Goal: Task Accomplishment & Management: Manage account settings

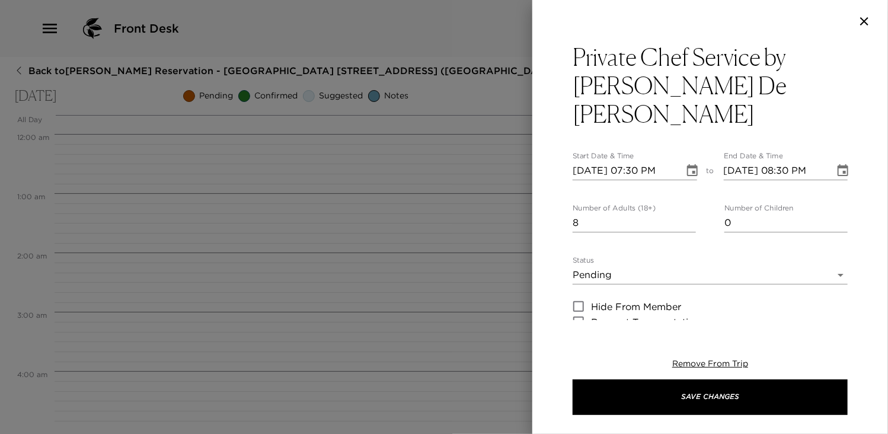
scroll to position [951, 0]
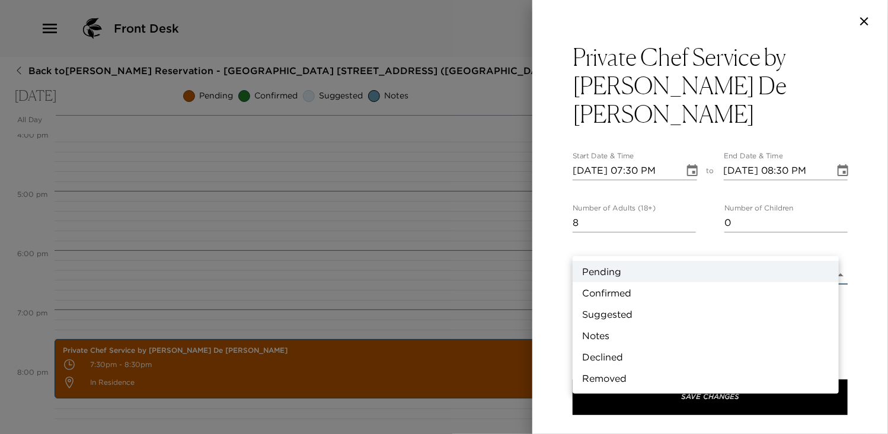
click at [830, 251] on body "Front Desk Back to [PERSON_NAME][GEOGRAPHIC_DATA] - [GEOGRAPHIC_DATA] [GEOGRAPH…" at bounding box center [444, 217] width 888 height 434
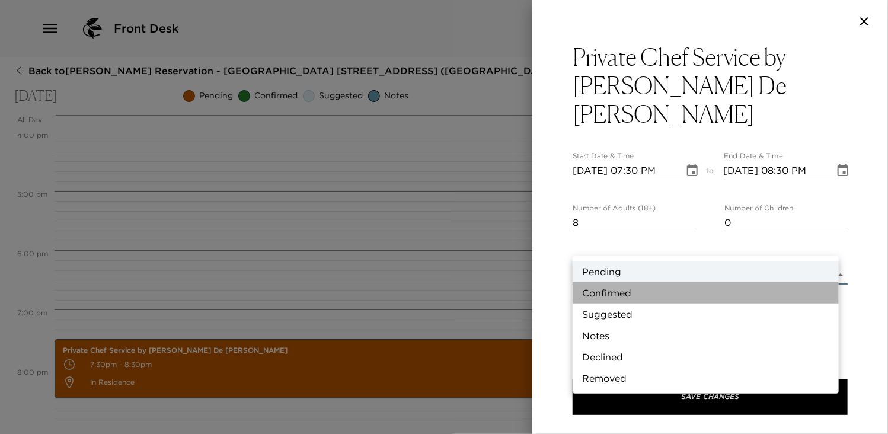
click at [631, 291] on li "Confirmed" at bounding box center [706, 292] width 266 height 21
type input "Confirmed"
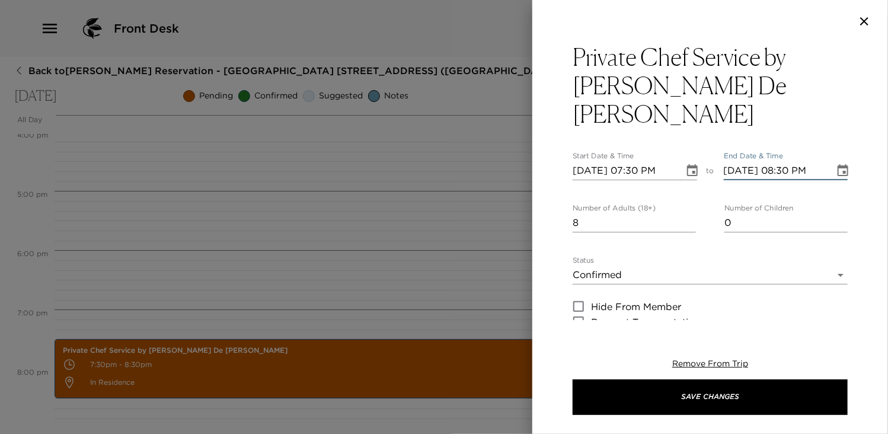
click at [774, 161] on input "[DATE] 08:30 PM" at bounding box center [775, 170] width 103 height 19
type input "[DATE] 07:30 PM"
click at [872, 201] on div "Private Chef Service by [PERSON_NAME] De [PERSON_NAME] Start Date & Time [DATE]…" at bounding box center [710, 182] width 356 height 278
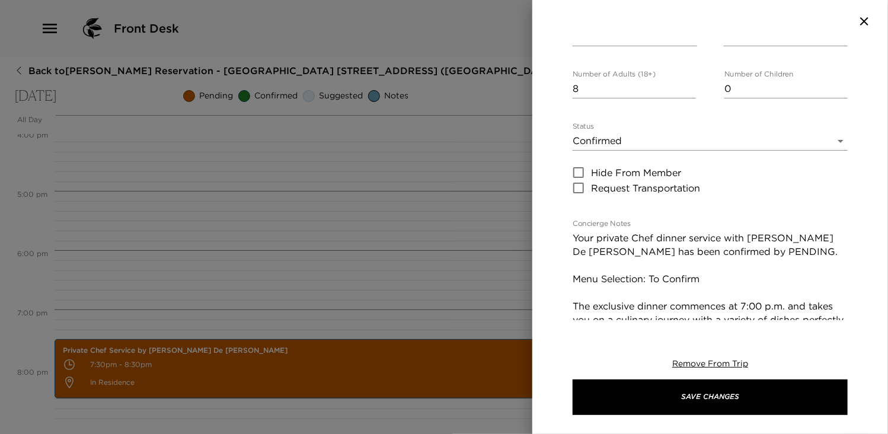
scroll to position [166, 0]
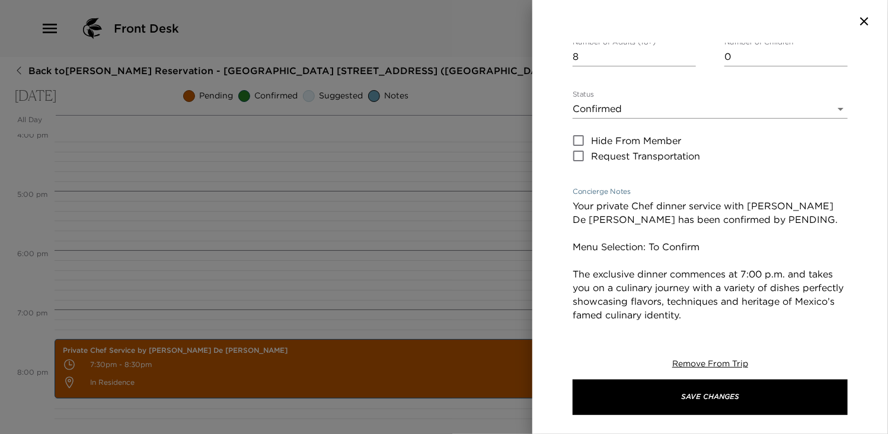
click at [776, 272] on textarea "Your private Chef dinner service with [PERSON_NAME] De [PERSON_NAME] has been c…" at bounding box center [710, 294] width 275 height 191
click at [718, 199] on textarea "Your private Chef dinner service with [PERSON_NAME] De [PERSON_NAME] has been c…" at bounding box center [710, 294] width 275 height 191
click at [712, 199] on textarea "Your private Chef dinner service with [PERSON_NAME] De [PERSON_NAME] has been c…" at bounding box center [710, 294] width 275 height 191
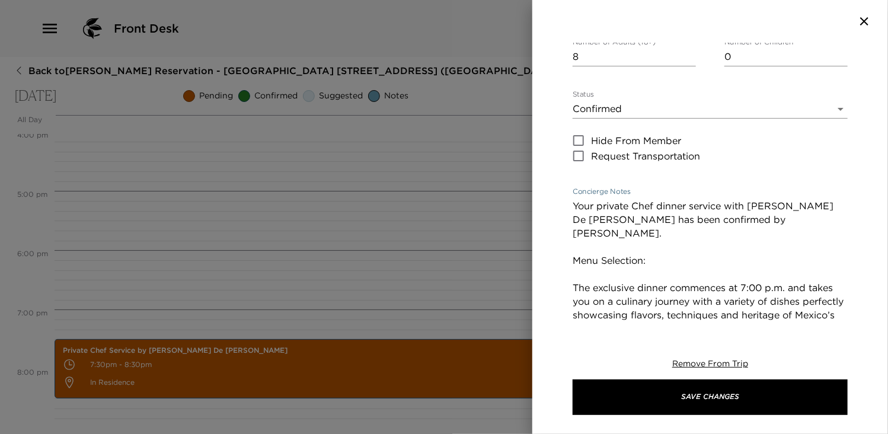
click at [661, 199] on textarea "Your private Chef dinner service with [PERSON_NAME] De [PERSON_NAME] has been c…" at bounding box center [710, 294] width 275 height 191
click at [663, 206] on textarea "Your private Chef dinner service with [PERSON_NAME] De [PERSON_NAME] has been c…" at bounding box center [710, 294] width 275 height 191
click at [663, 216] on textarea "Your private Chef dinner service with [PERSON_NAME] De [PERSON_NAME] has been c…" at bounding box center [710, 294] width 275 height 191
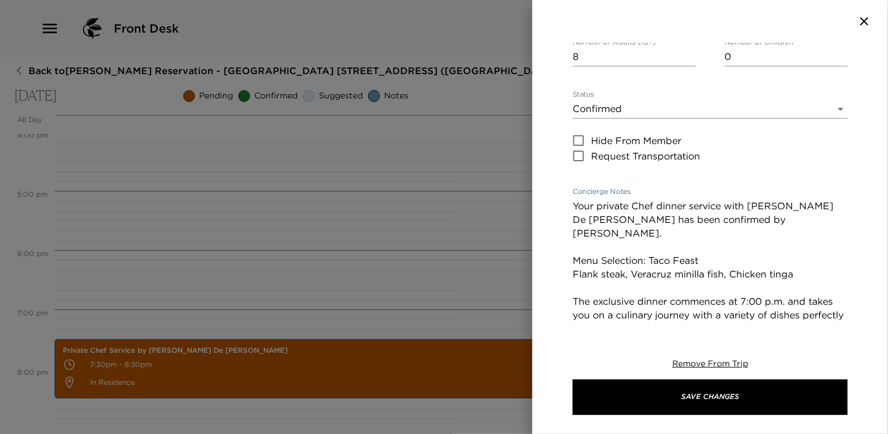
click at [755, 259] on textarea "Your private Chef dinner service with [PERSON_NAME] De [PERSON_NAME] has been c…" at bounding box center [710, 301] width 275 height 205
type textarea "Your private Chef dinner service with [PERSON_NAME] De [PERSON_NAME] has been c…"
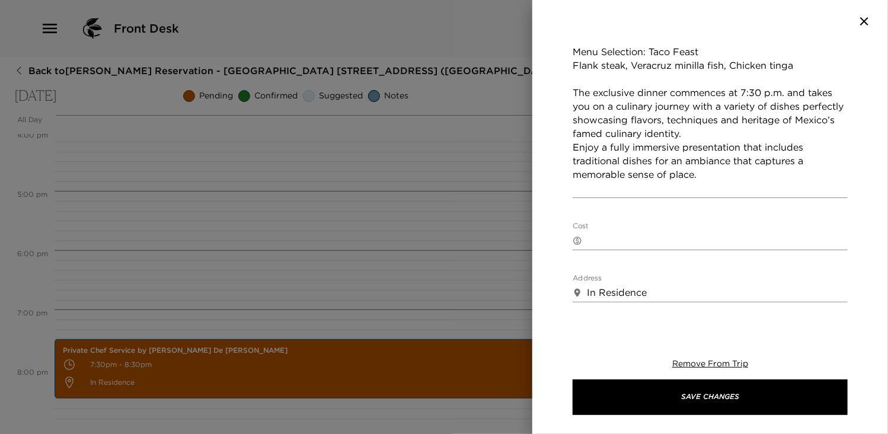
scroll to position [387, 0]
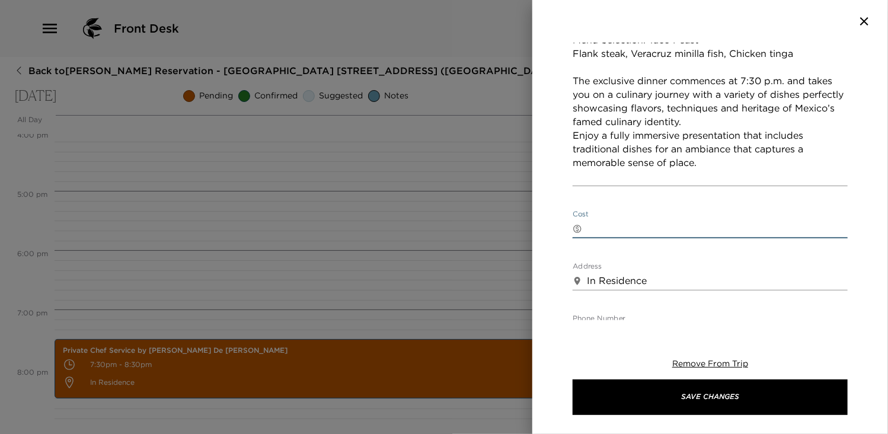
click at [627, 222] on textarea "Cost" at bounding box center [717, 229] width 261 height 14
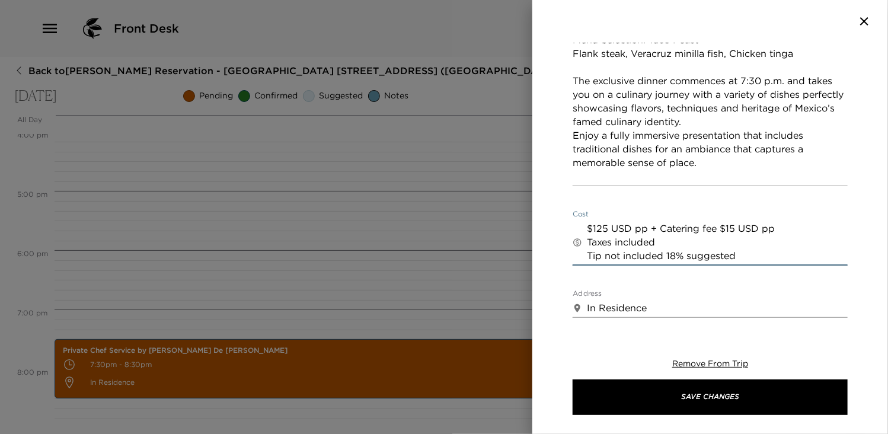
type textarea "$125 USD pp + Catering fee $15 USD pp Taxes included Tip not included 18% sugge…"
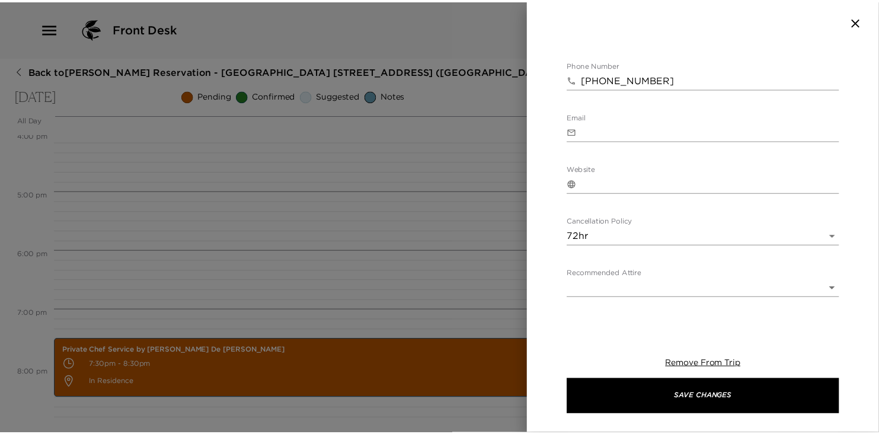
scroll to position [669, 0]
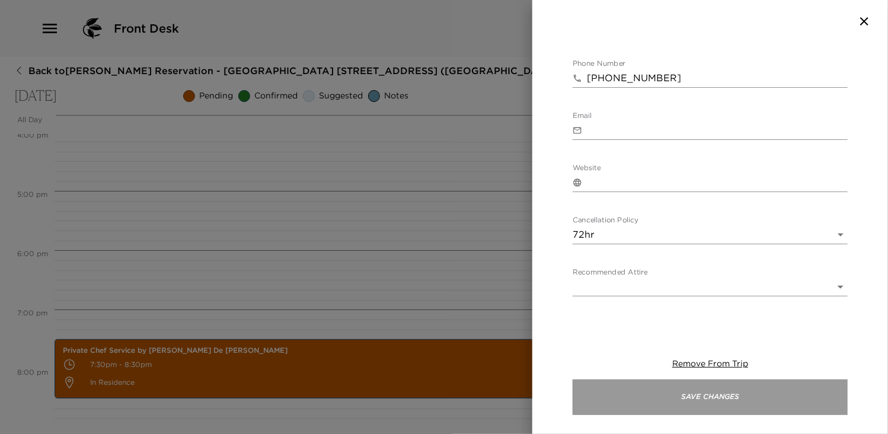
click at [753, 391] on button "Save Changes" at bounding box center [710, 398] width 275 height 36
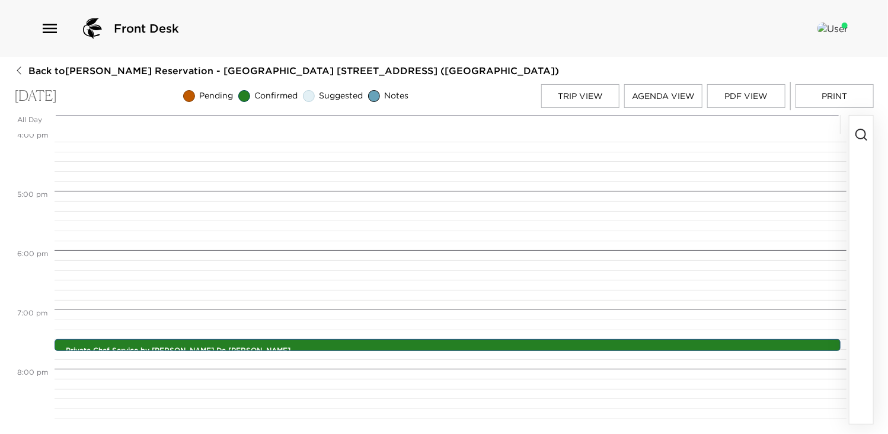
click at [744, 94] on button "PDF View" at bounding box center [746, 96] width 78 height 24
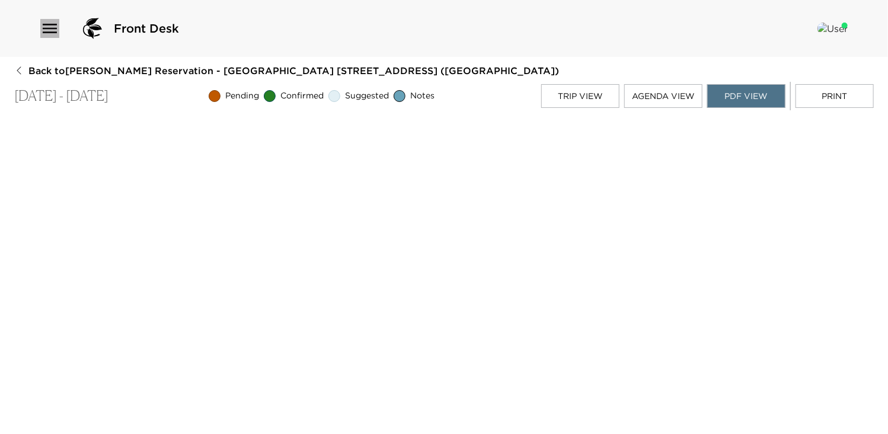
click at [43, 26] on icon "button" at bounding box center [49, 28] width 19 height 19
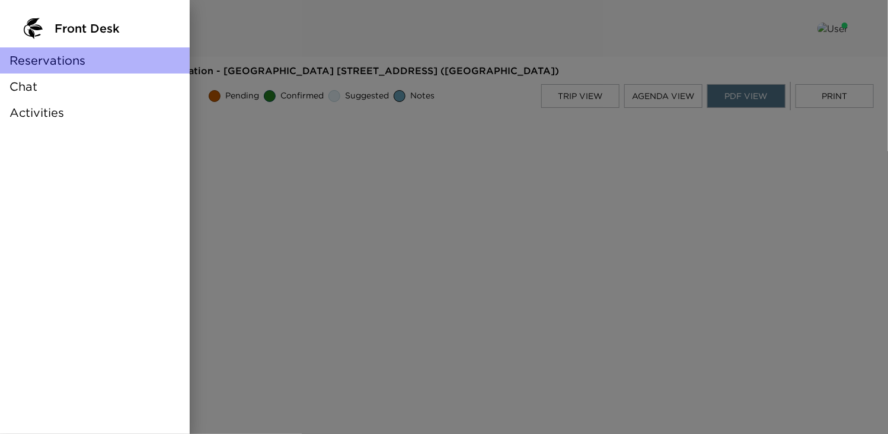
click at [52, 63] on span "Reservations" at bounding box center [47, 60] width 76 height 17
